Goal: Book appointment/travel/reservation

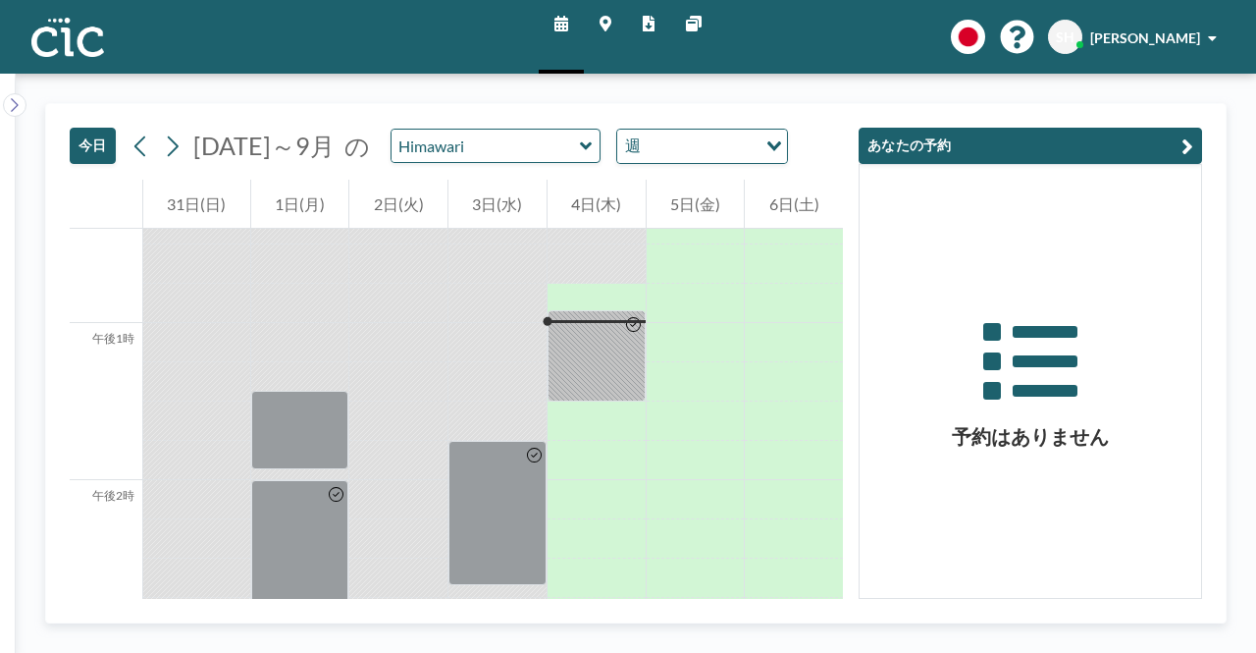
scroll to position [1963, 0]
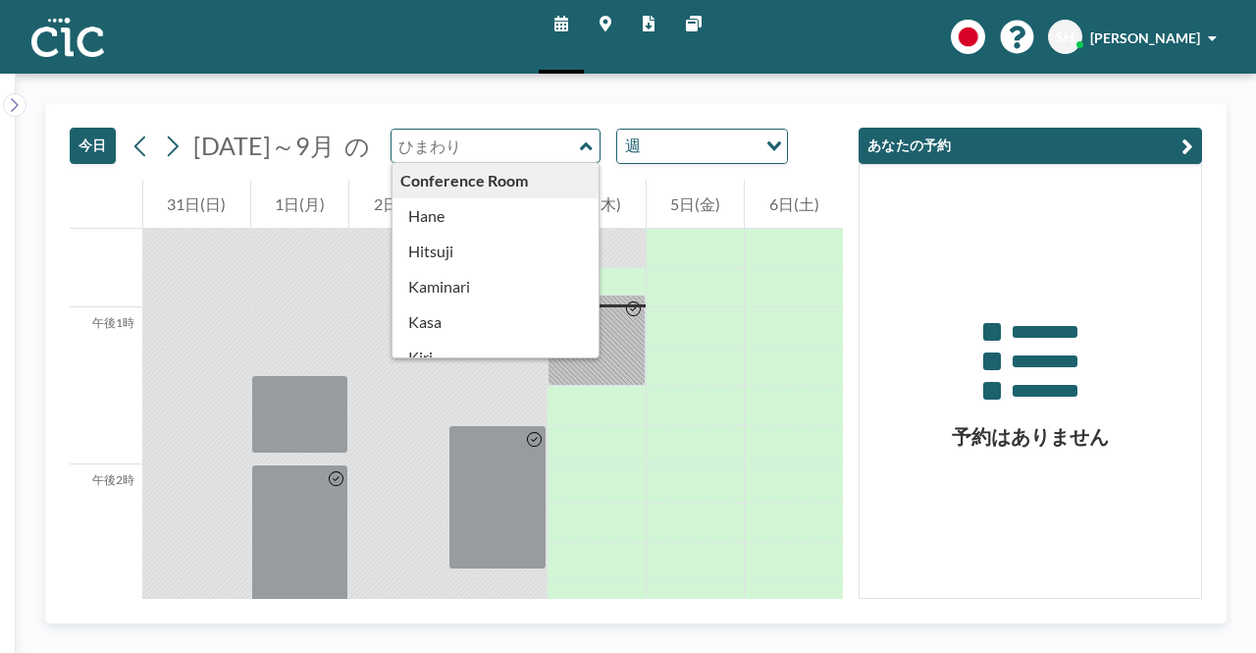
click at [539, 145] on input "text" at bounding box center [486, 146] width 188 height 32
type input "Hane"
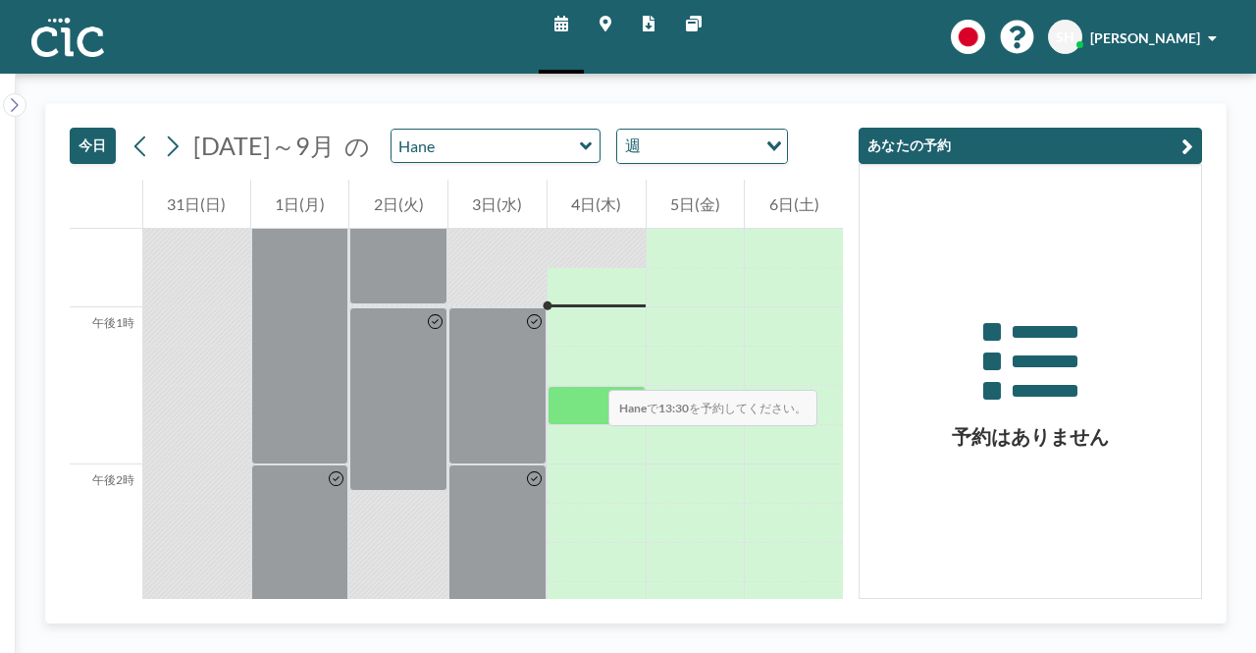
scroll to position [2061, 0]
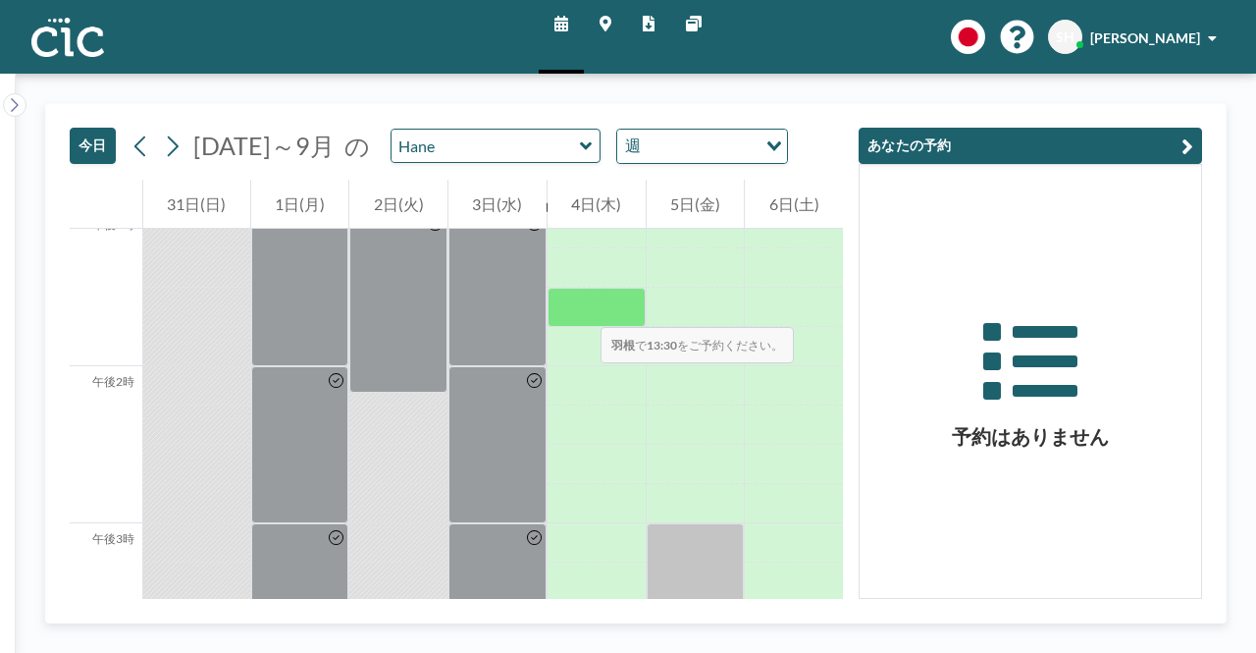
click at [581, 307] on div at bounding box center [597, 307] width 98 height 39
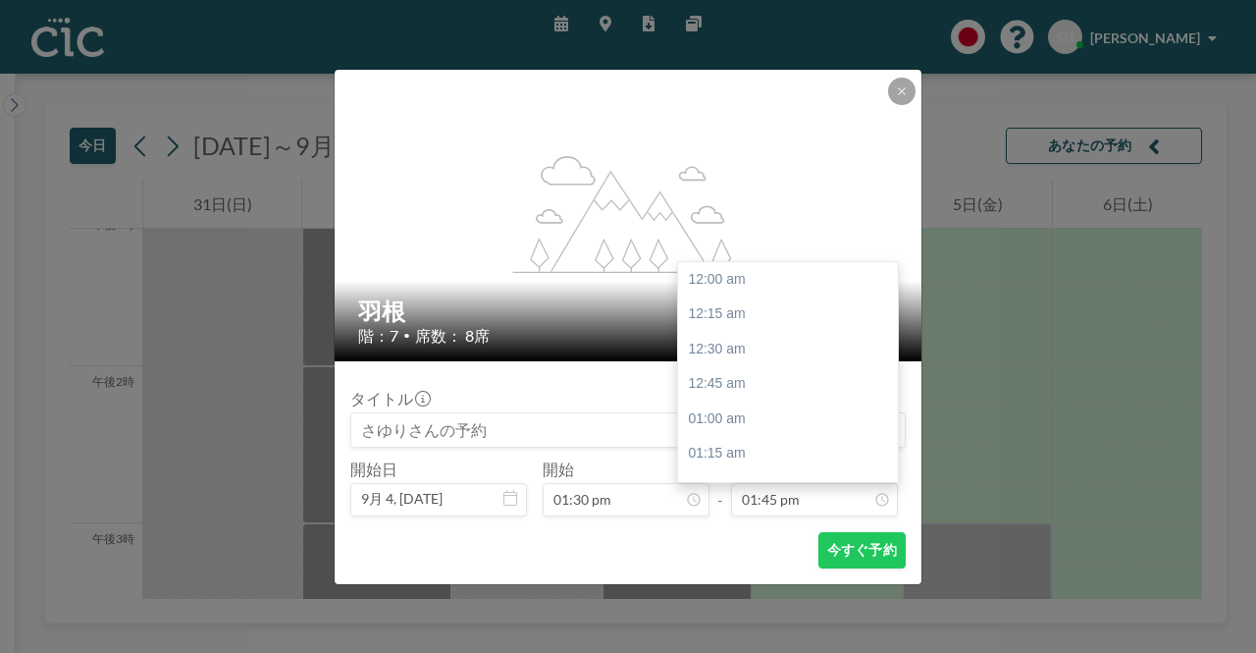
scroll to position [1922, 0]
click at [801, 496] on input "01:45 pm" at bounding box center [814, 499] width 167 height 33
click at [756, 450] on div "午後3時" at bounding box center [793, 453] width 230 height 35
type input "03:00 pm"
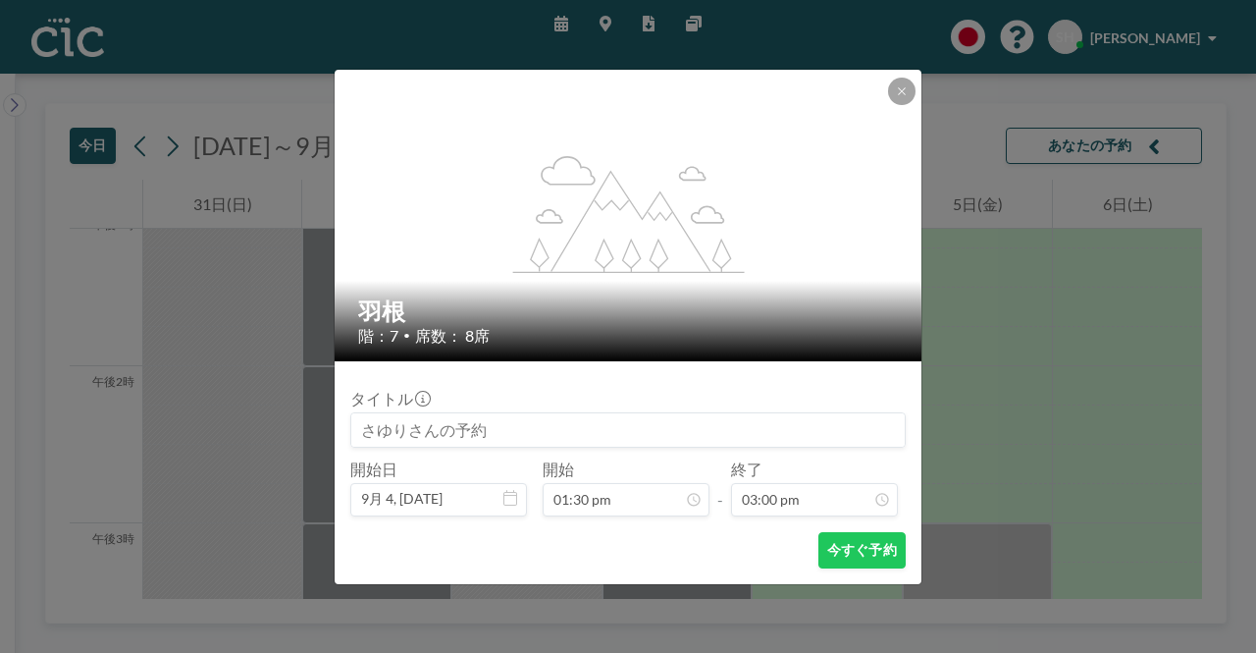
scroll to position [2096, 0]
click at [857, 553] on font "今すぐ予約" at bounding box center [862, 549] width 70 height 17
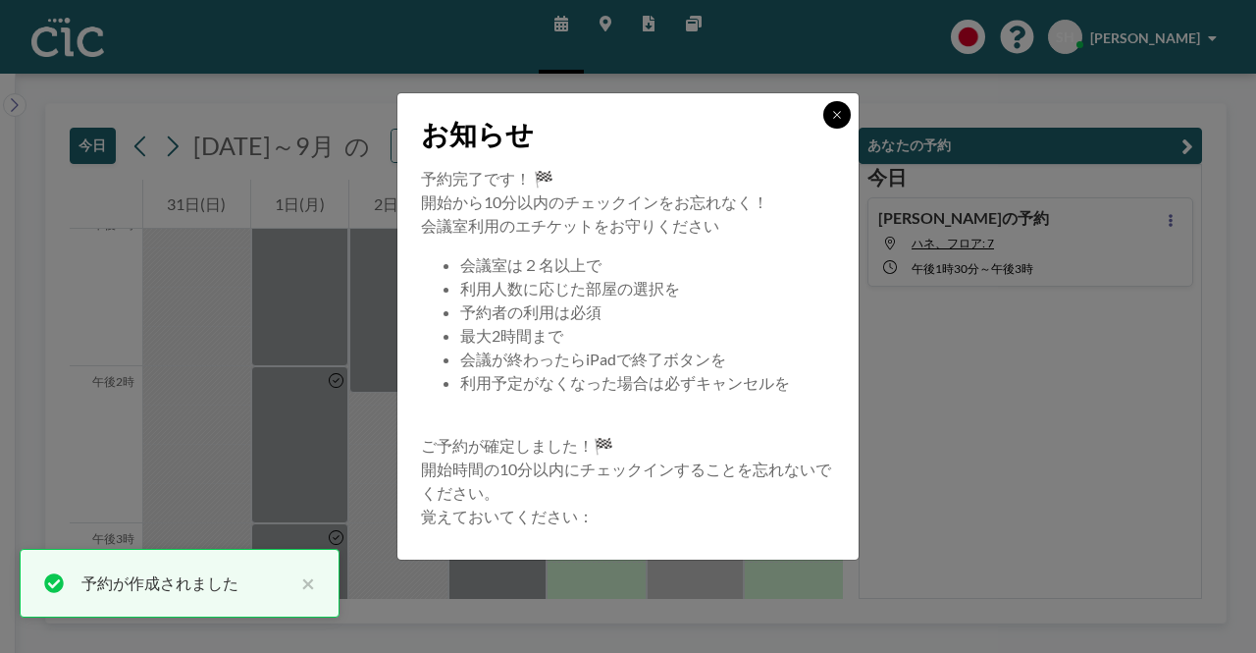
click at [844, 113] on button at bounding box center [836, 114] width 27 height 27
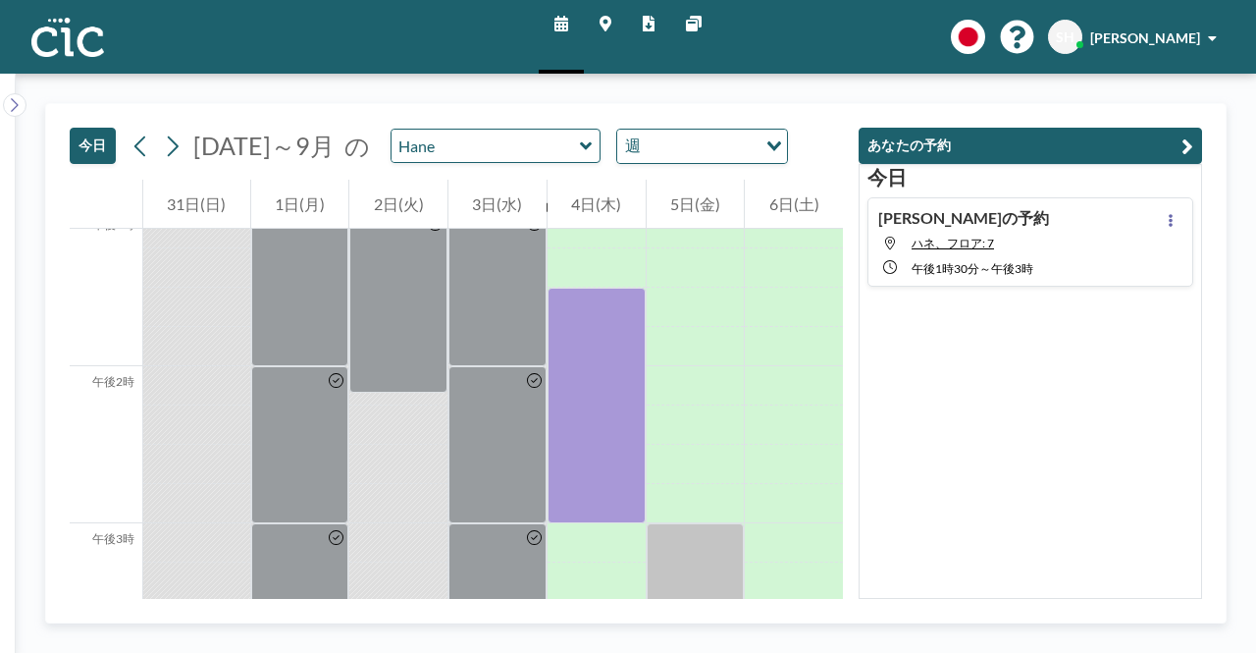
click at [860, 102] on div "[DATE] [DATE]～9月 の Hane 週 読み込み中... 午前12時 午前1時 午前2時 午前3時 午前4時 午前5時 午前6時 午前7時 午前8…" at bounding box center [636, 363] width 1241 height 579
click at [1225, 410] on div "[DATE] [DATE]～9月 の Hane 週 読み込み中... 午前12時 午前1時 午前2時 午前3時 午前4時 午前5時 午前6時 午前7時 午前8…" at bounding box center [636, 363] width 1182 height 520
